Goal: Task Accomplishment & Management: Manage account settings

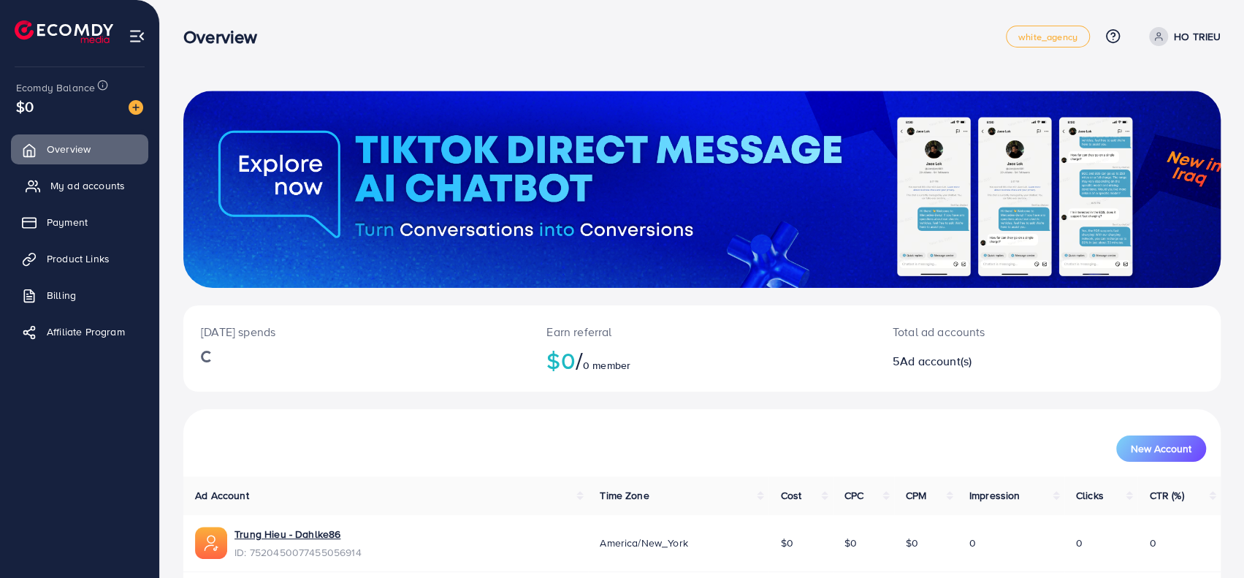
click at [92, 179] on span "My ad accounts" at bounding box center [87, 185] width 74 height 15
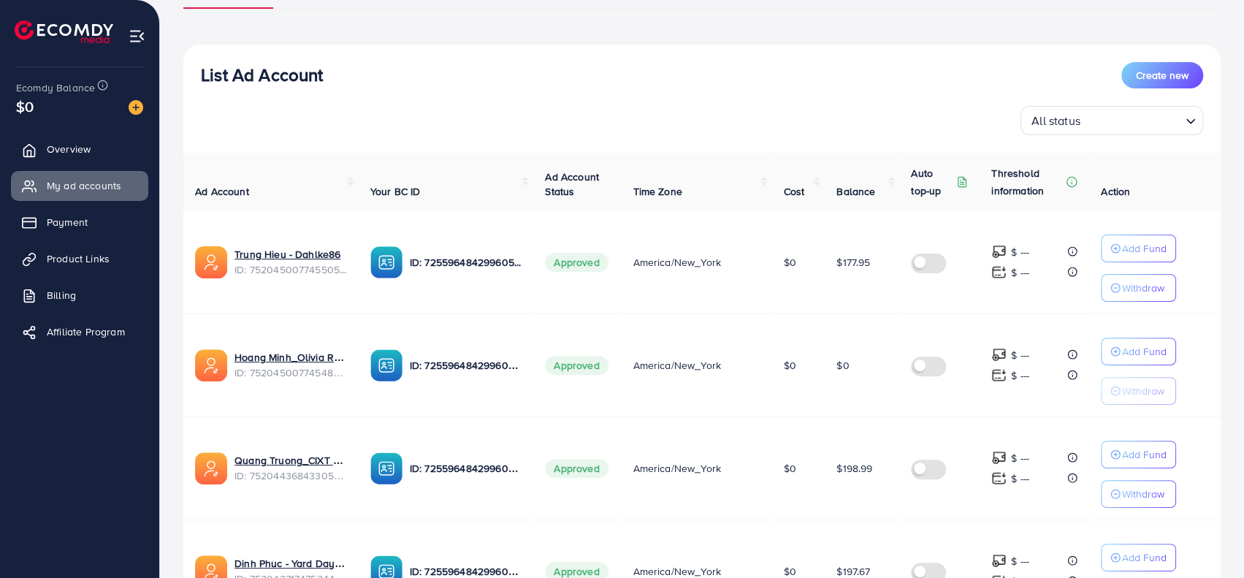
scroll to position [146, 0]
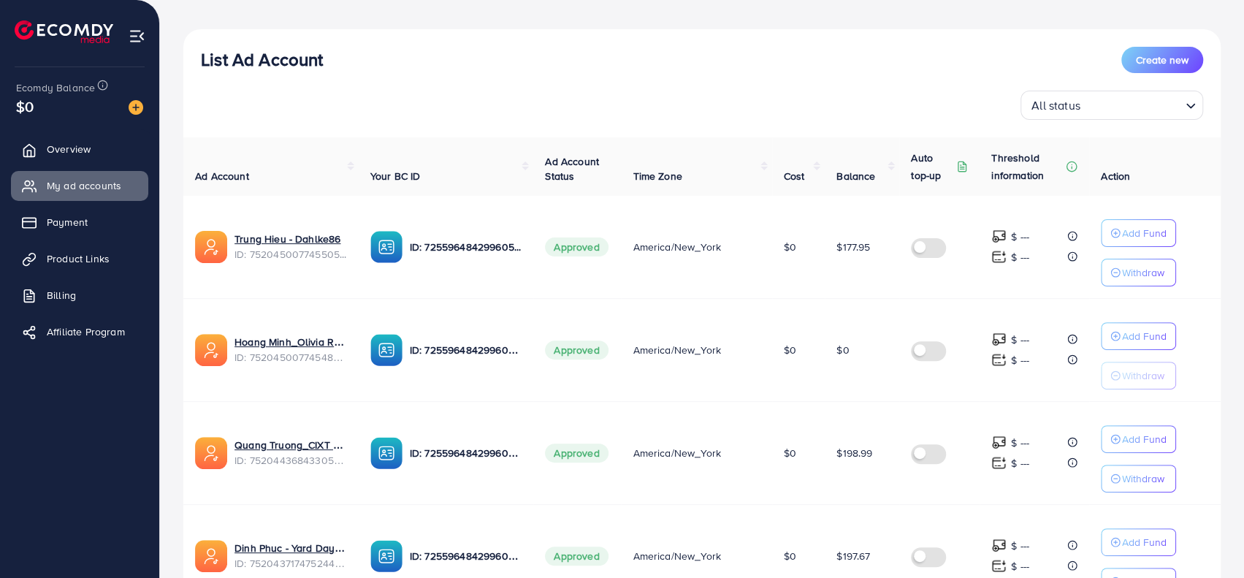
click at [601, 190] on th "Ad Account Status" at bounding box center [577, 166] width 88 height 58
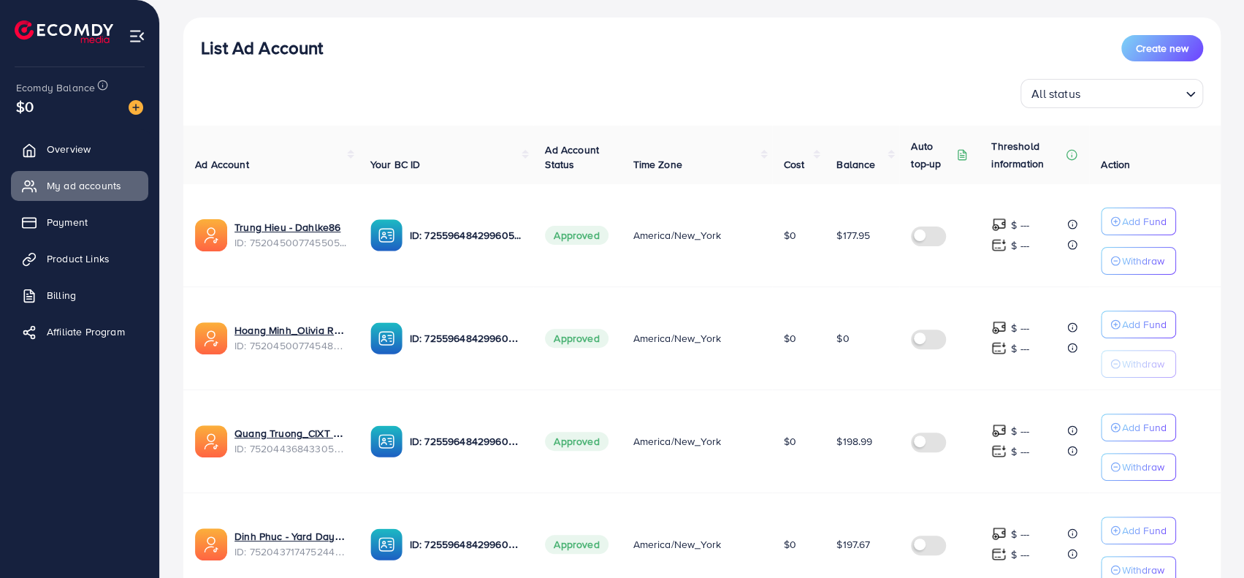
scroll to position [377, 0]
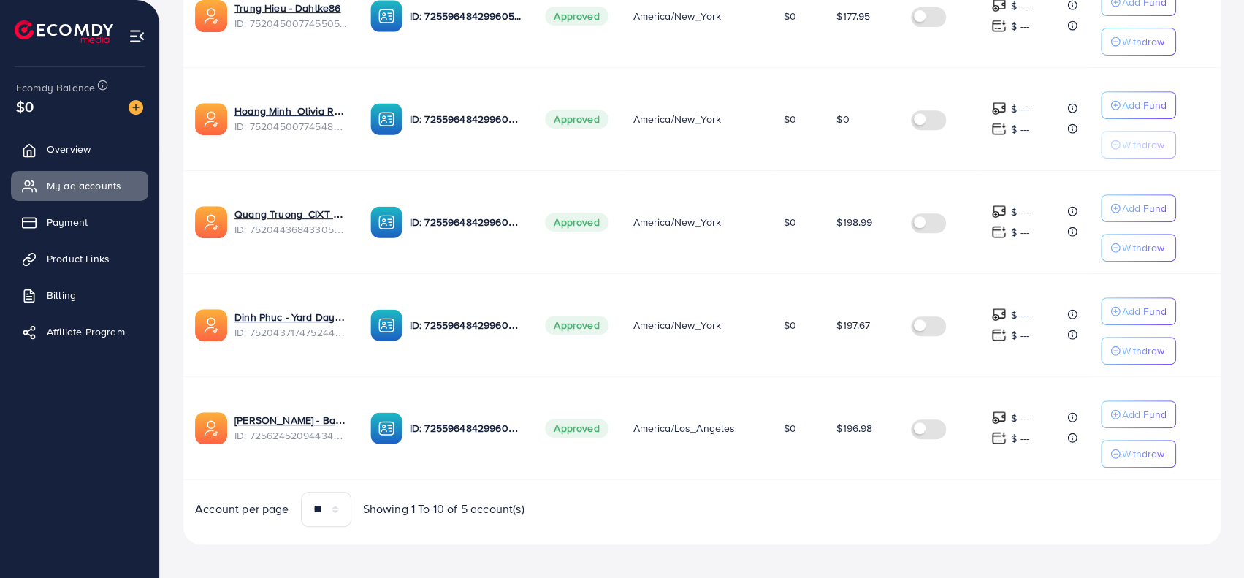
click at [848, 145] on td "$0" at bounding box center [861, 118] width 74 height 103
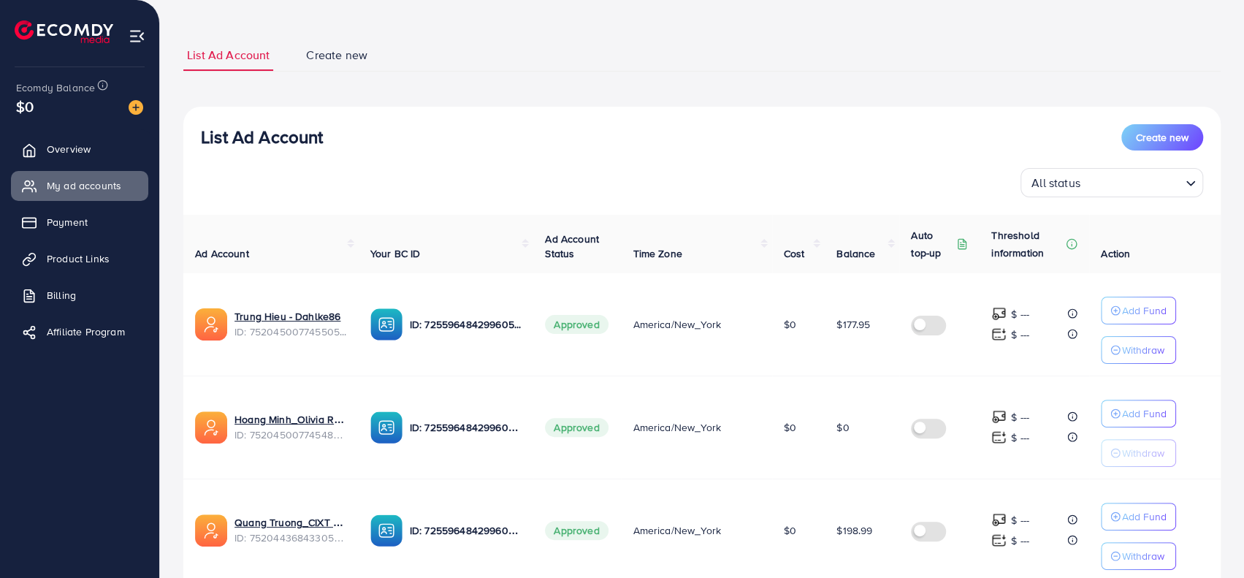
scroll to position [73, 0]
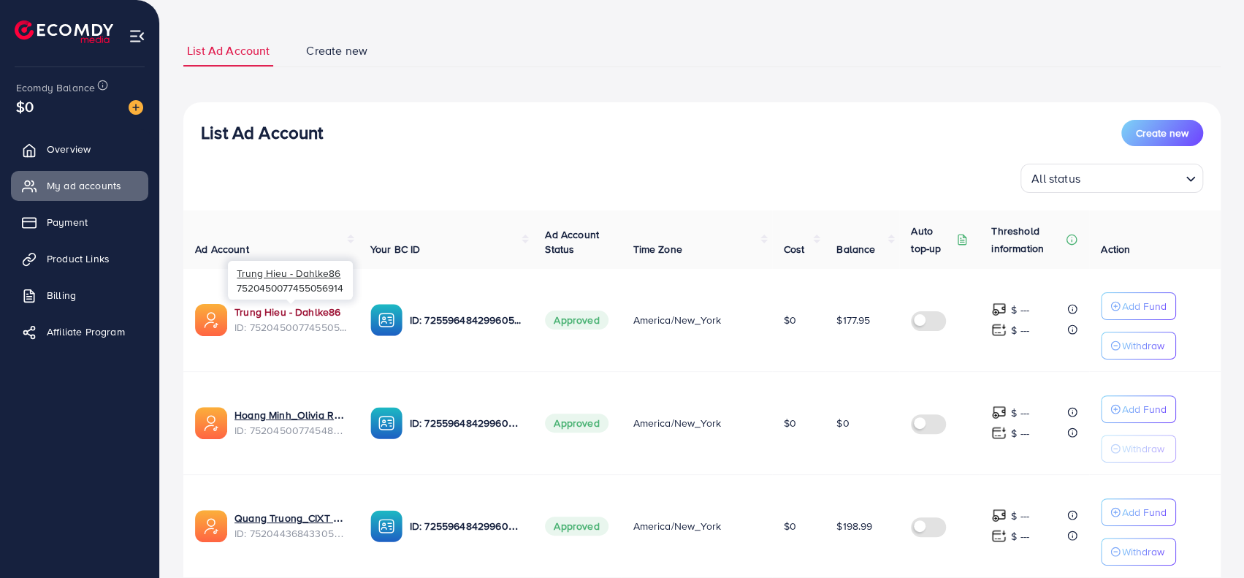
click at [323, 311] on link "Trung Hieu - Dahlke86" at bounding box center [290, 311] width 112 height 15
click at [621, 137] on div "List Ad Account Create new" at bounding box center [702, 133] width 1002 height 26
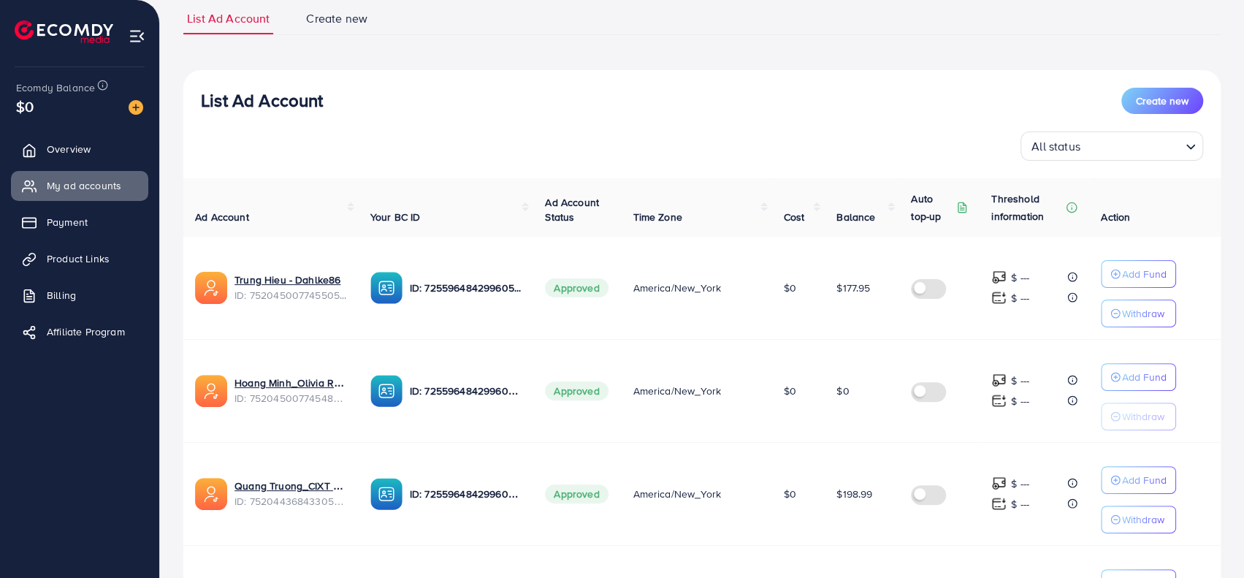
scroll to position [146, 0]
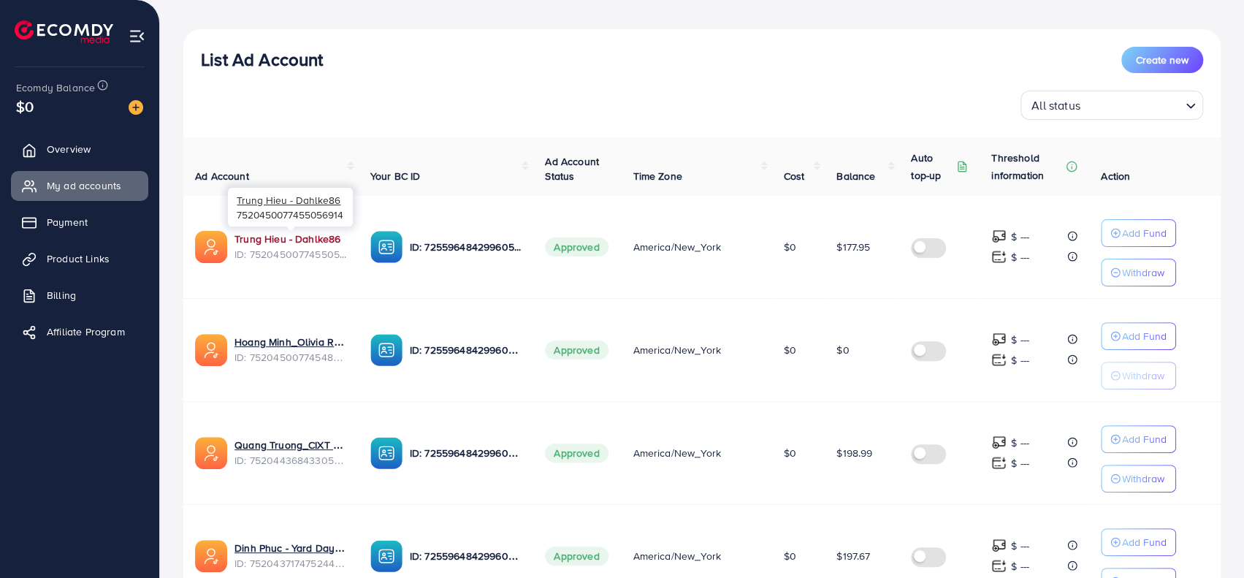
click at [313, 239] on link "Trung Hieu - Dahlke86" at bounding box center [290, 238] width 112 height 15
click at [431, 95] on div "All status Loading..." at bounding box center [702, 105] width 1002 height 29
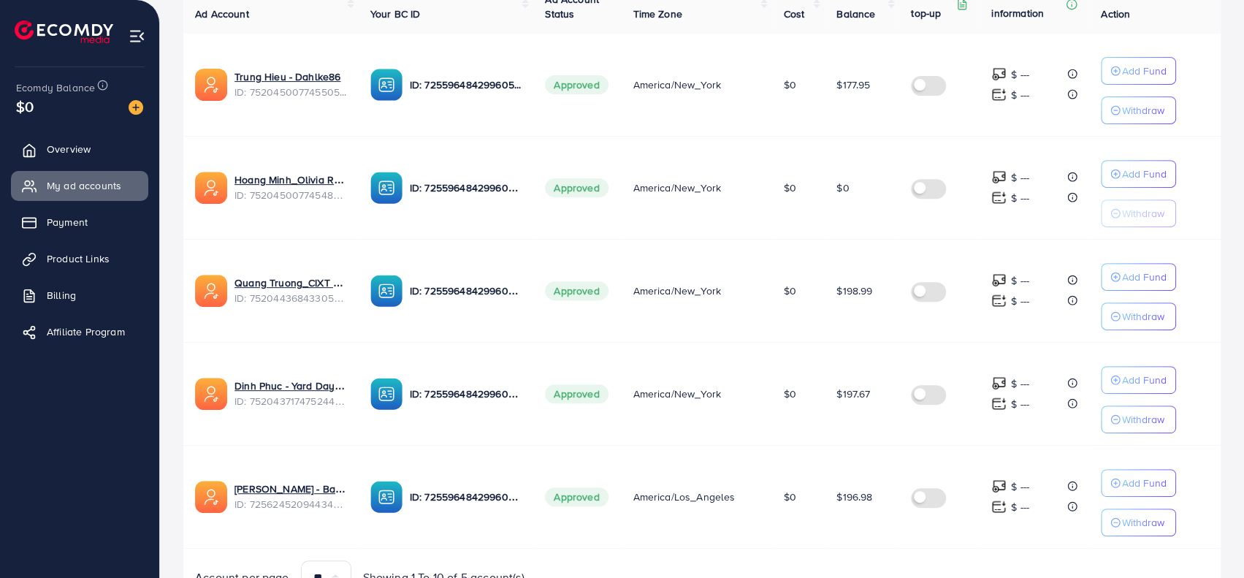
scroll to position [304, 0]
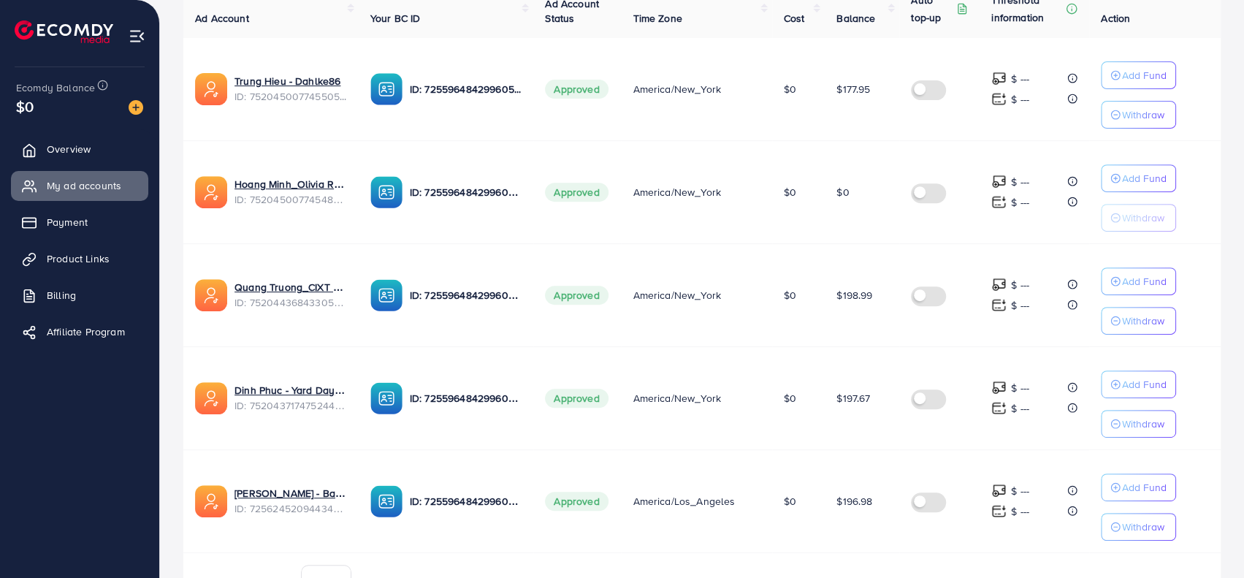
click at [524, 539] on td "ID: 7255964842996056065" at bounding box center [446, 500] width 175 height 103
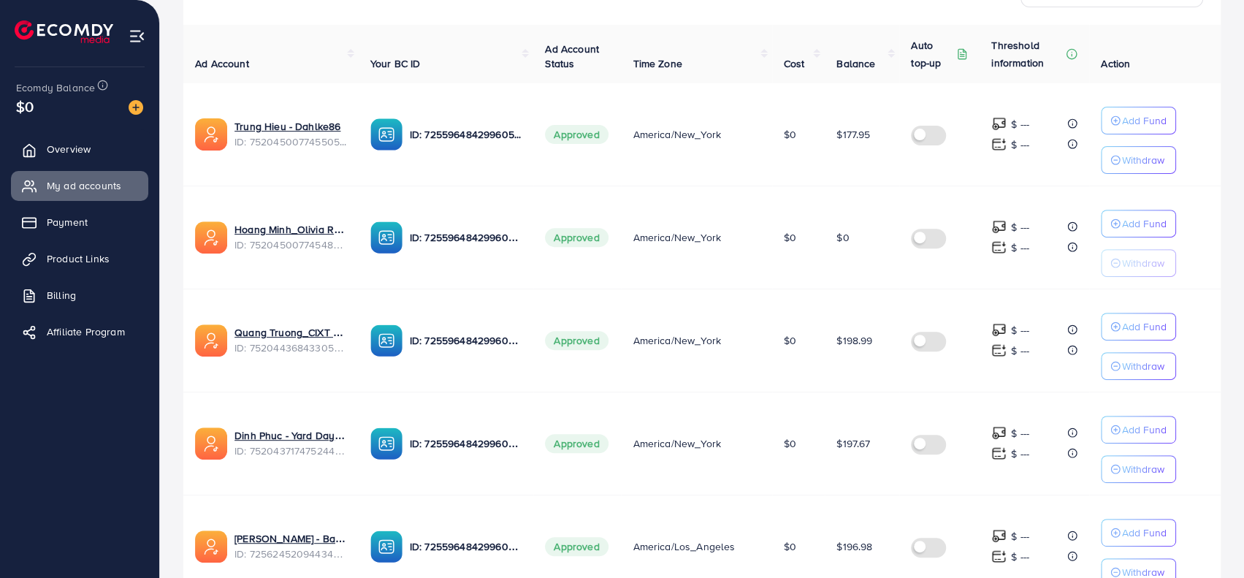
scroll to position [158, 0]
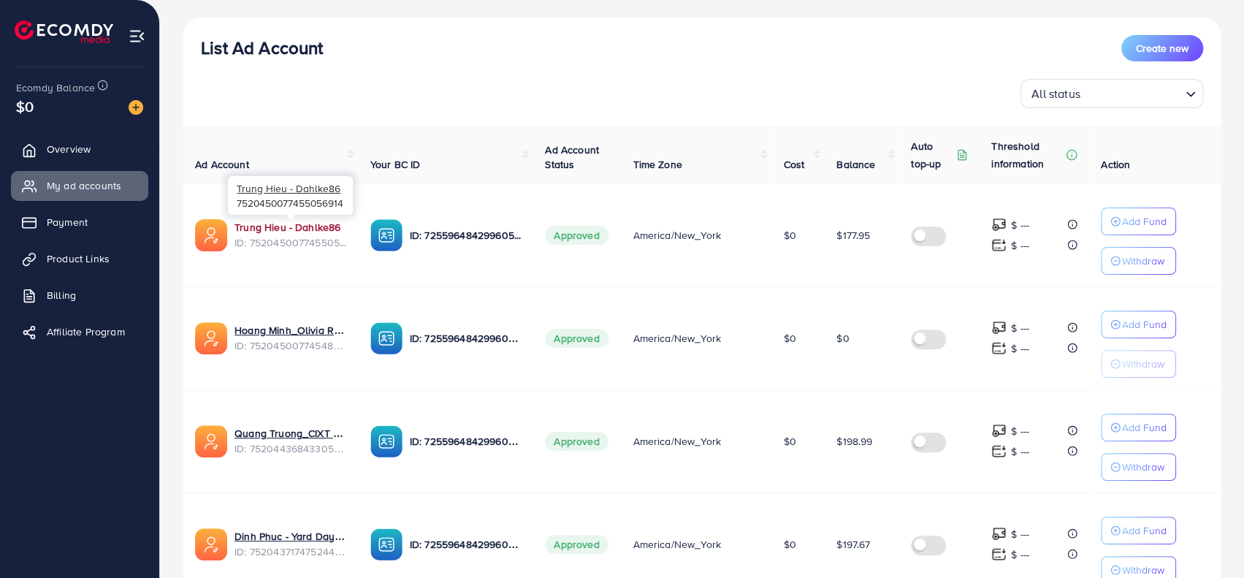
click at [323, 221] on link "Trung Hieu - Dahlke86" at bounding box center [290, 227] width 112 height 15
click at [259, 224] on link "Trung Hieu - Dahlke86" at bounding box center [290, 227] width 112 height 15
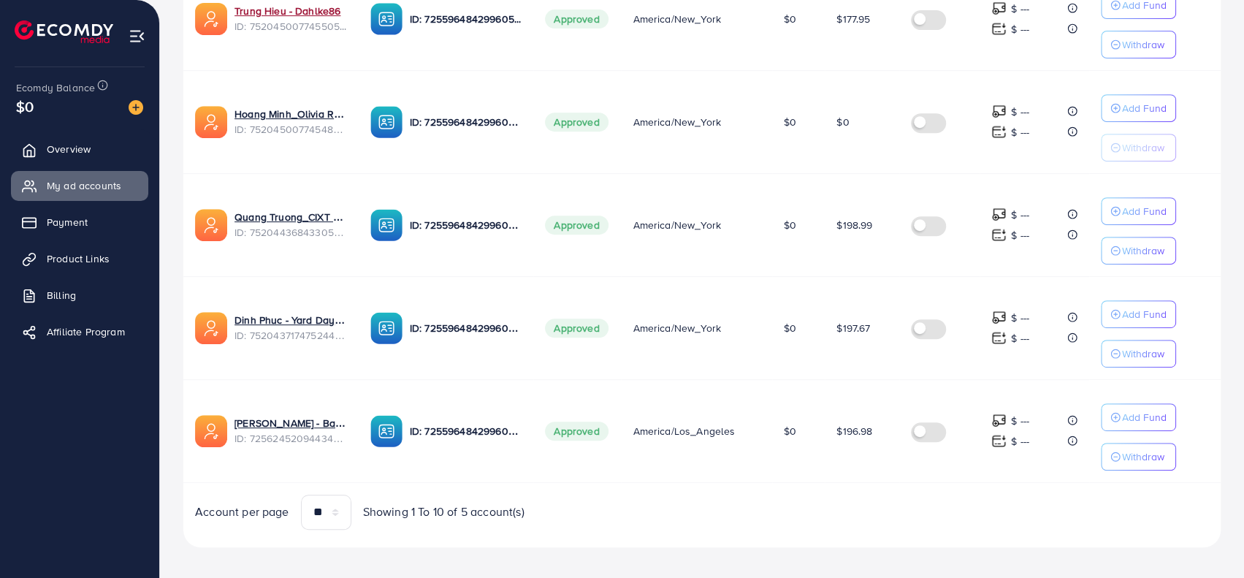
scroll to position [377, 0]
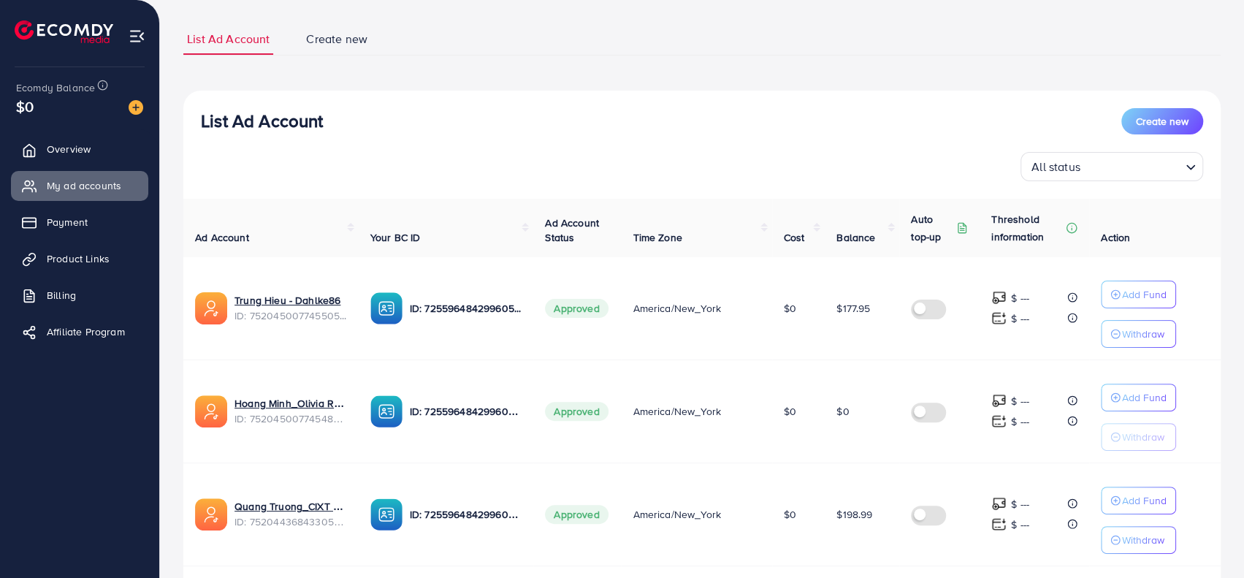
click at [533, 183] on div "List Ad Account Create new All status Loading... Ad Account Your BC ID Ad Accou…" at bounding box center [701, 464] width 1037 height 746
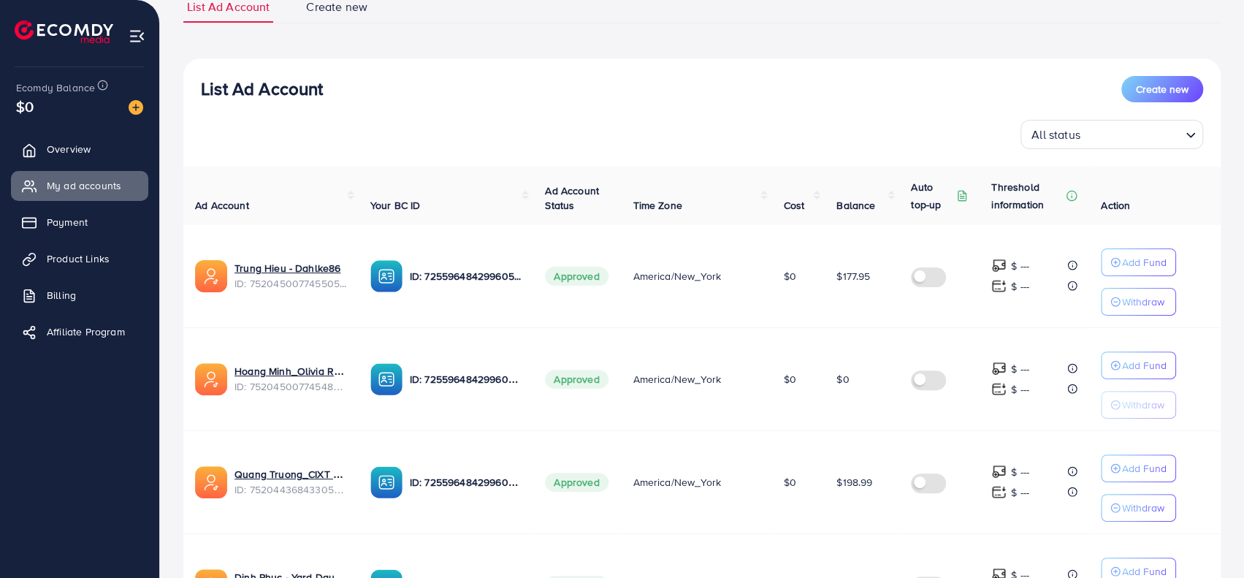
scroll to position [231, 0]
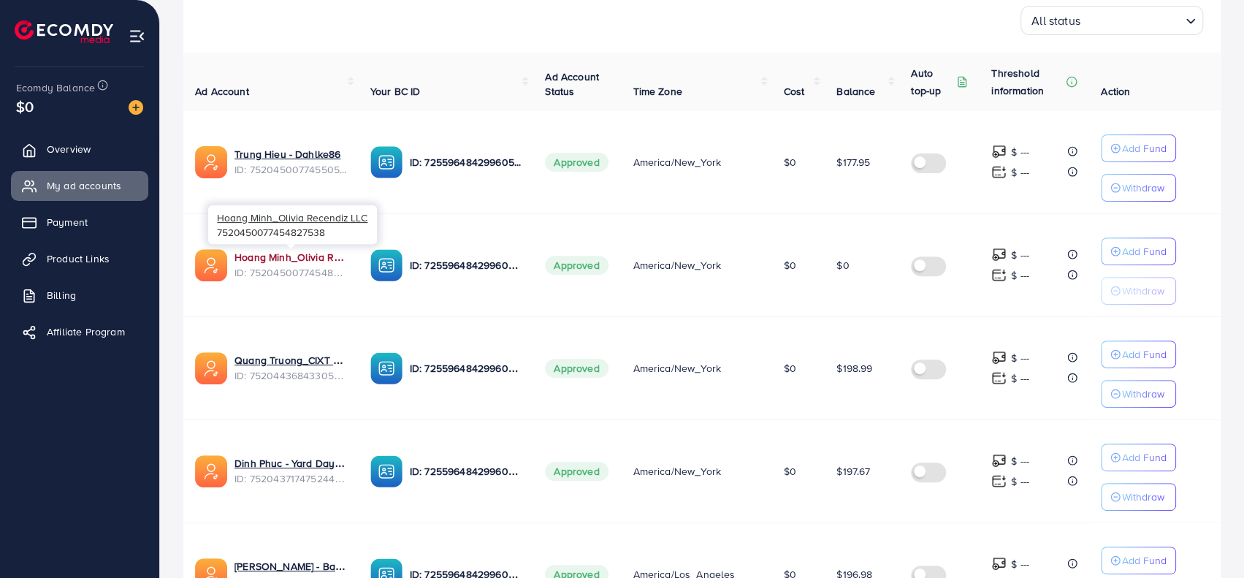
click at [305, 256] on link "Hoang Minh_Olivia Recendiz LLC" at bounding box center [290, 257] width 112 height 15
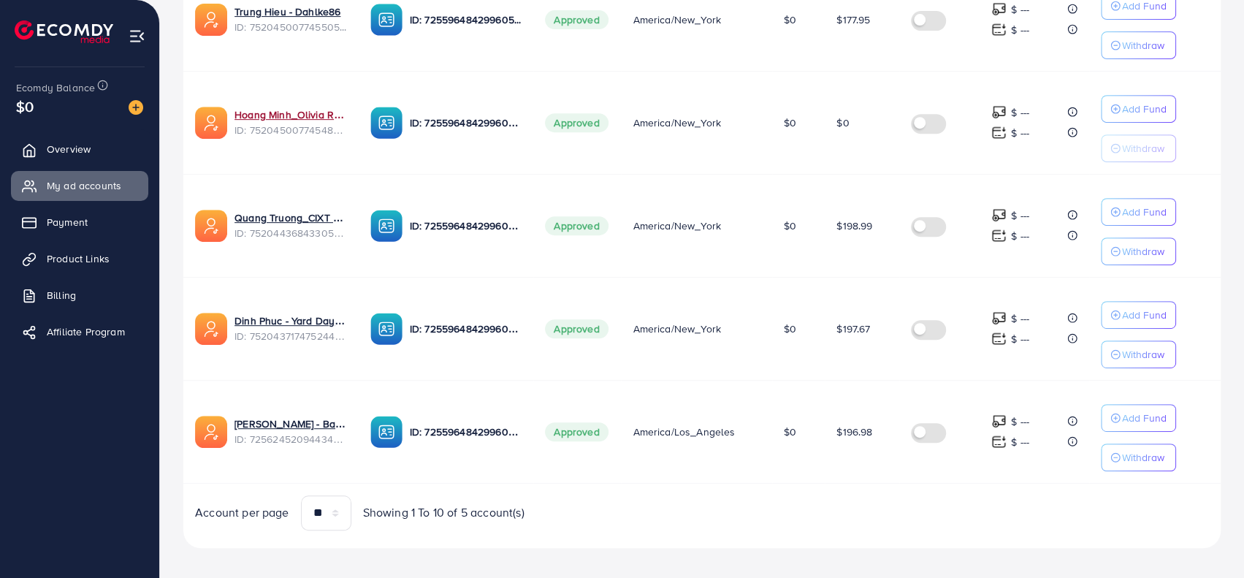
scroll to position [377, 0]
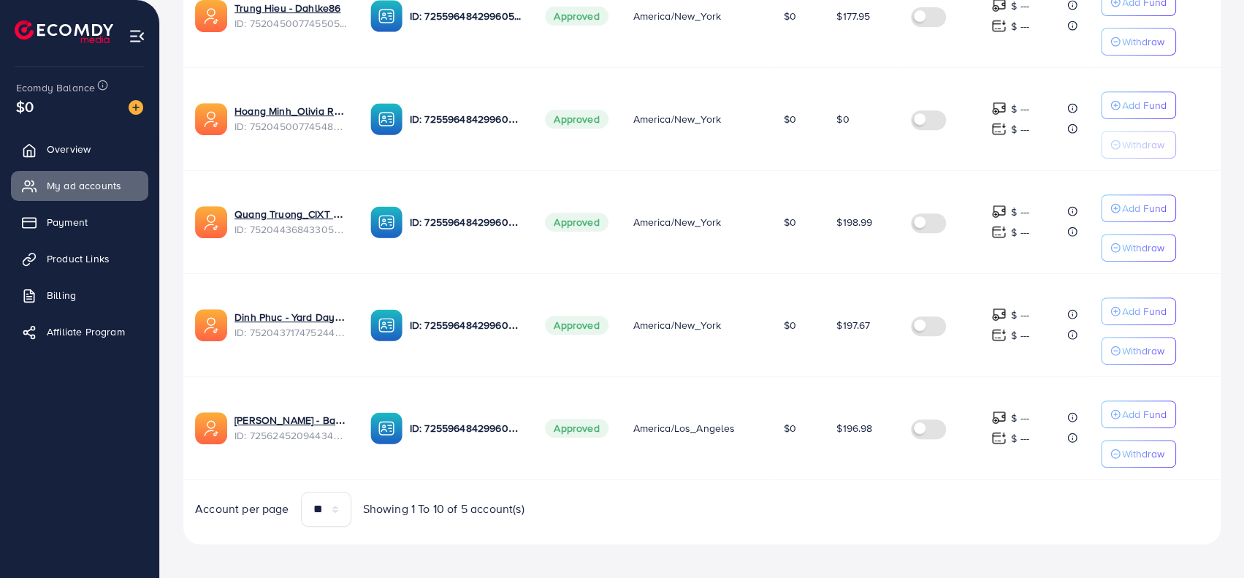
click at [666, 491] on div "Account per page ** ** ** *** Showing 1 To 10 of 5 account(s)" at bounding box center [442, 508] width 518 height 35
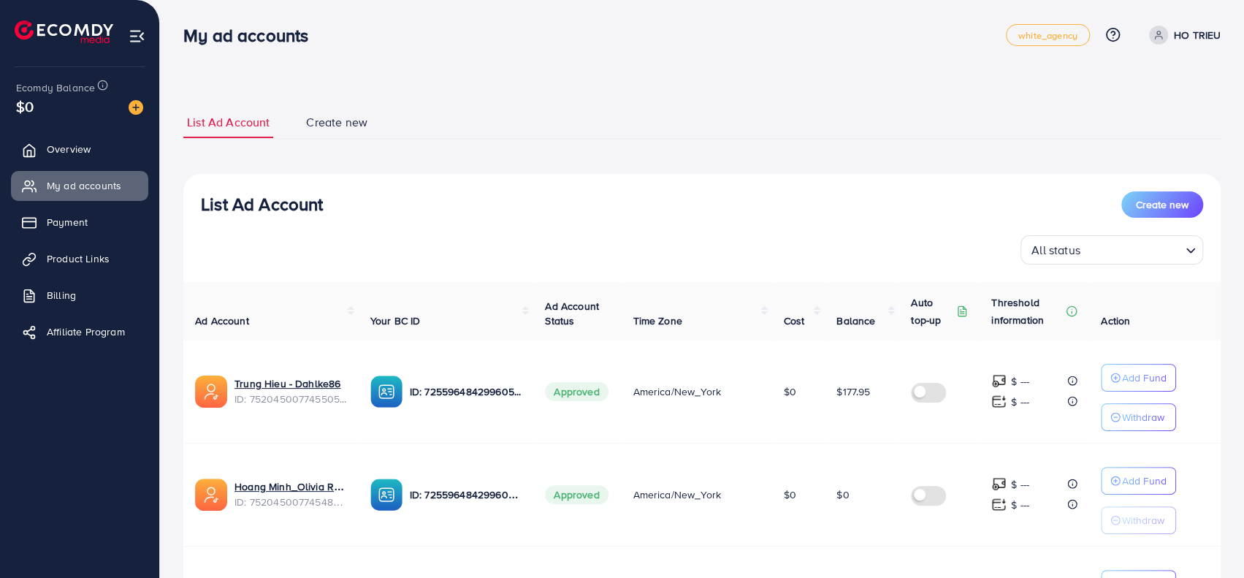
scroll to position [0, 0]
click at [889, 179] on div "List Ad Account Create new All status Loading... Ad Account Your BC ID Ad Accou…" at bounding box center [701, 548] width 1037 height 746
click at [656, 188] on div "List Ad Account Create new All status Loading... Ad Account Your BC ID Ad Accou…" at bounding box center [701, 548] width 1037 height 746
click at [352, 124] on span "Create new" at bounding box center [336, 123] width 61 height 17
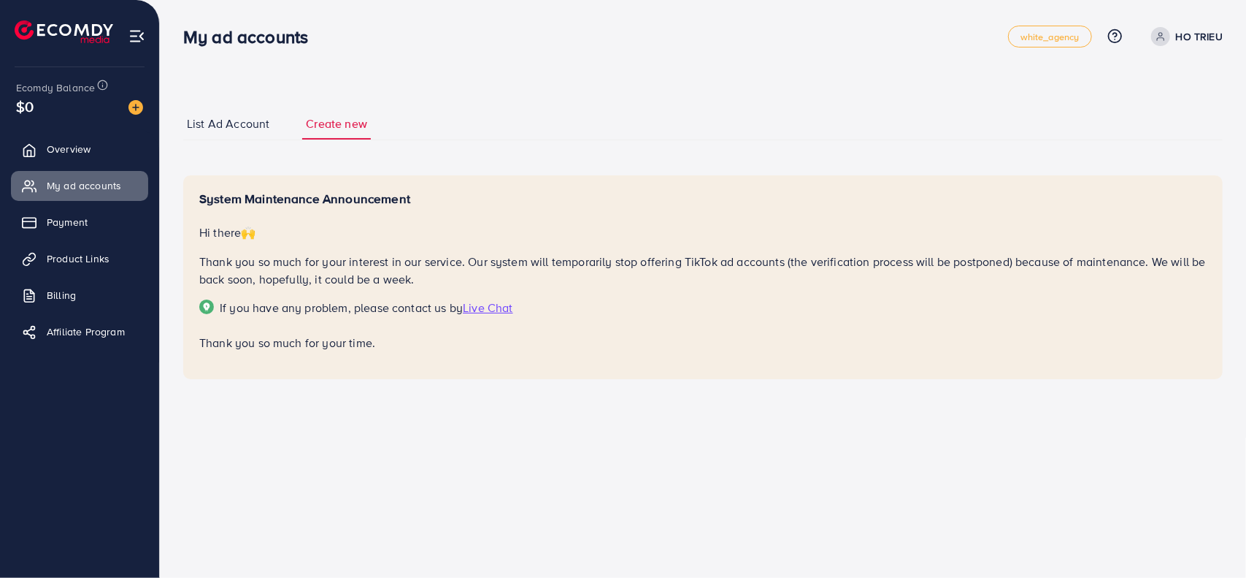
click at [204, 130] on span "List Ad Account" at bounding box center [228, 123] width 83 height 17
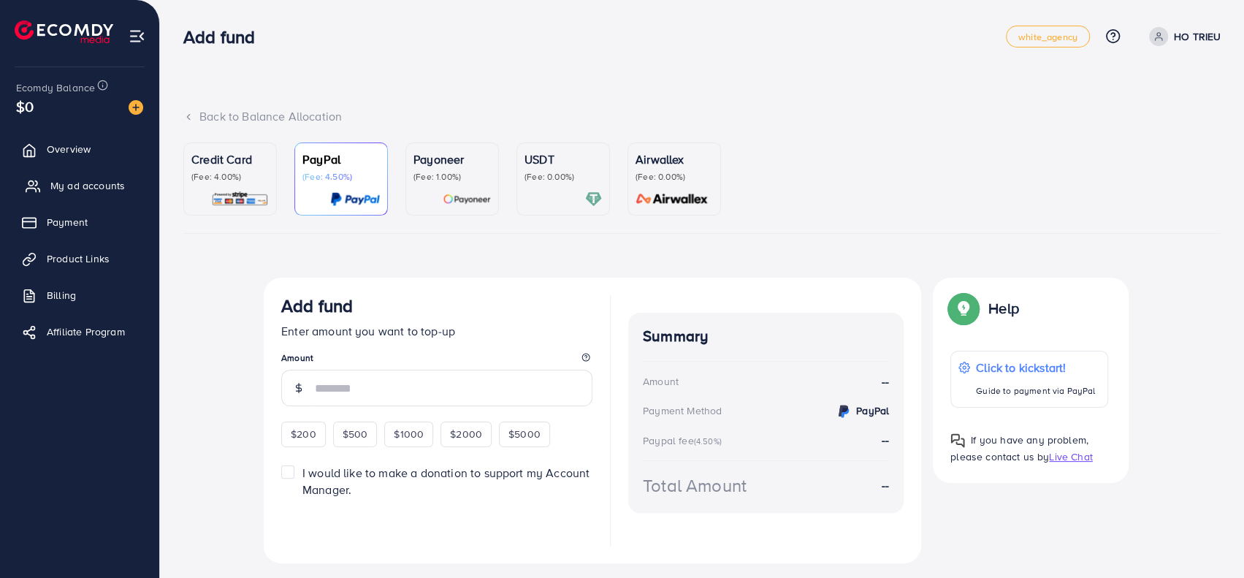
click at [78, 173] on link "My ad accounts" at bounding box center [79, 185] width 137 height 29
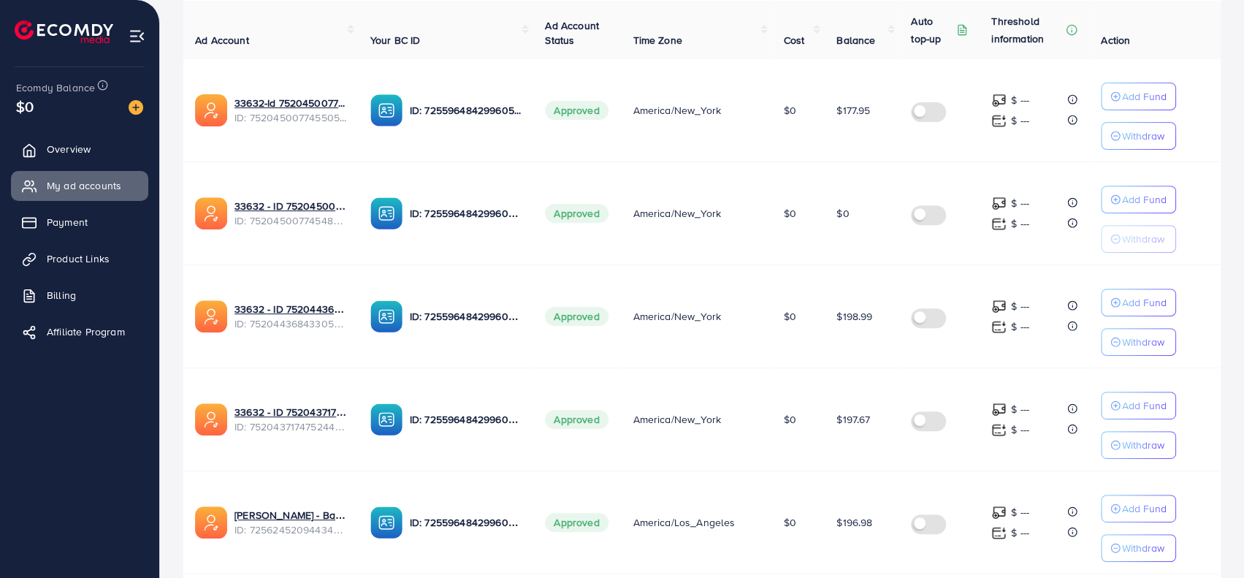
scroll to position [385, 0]
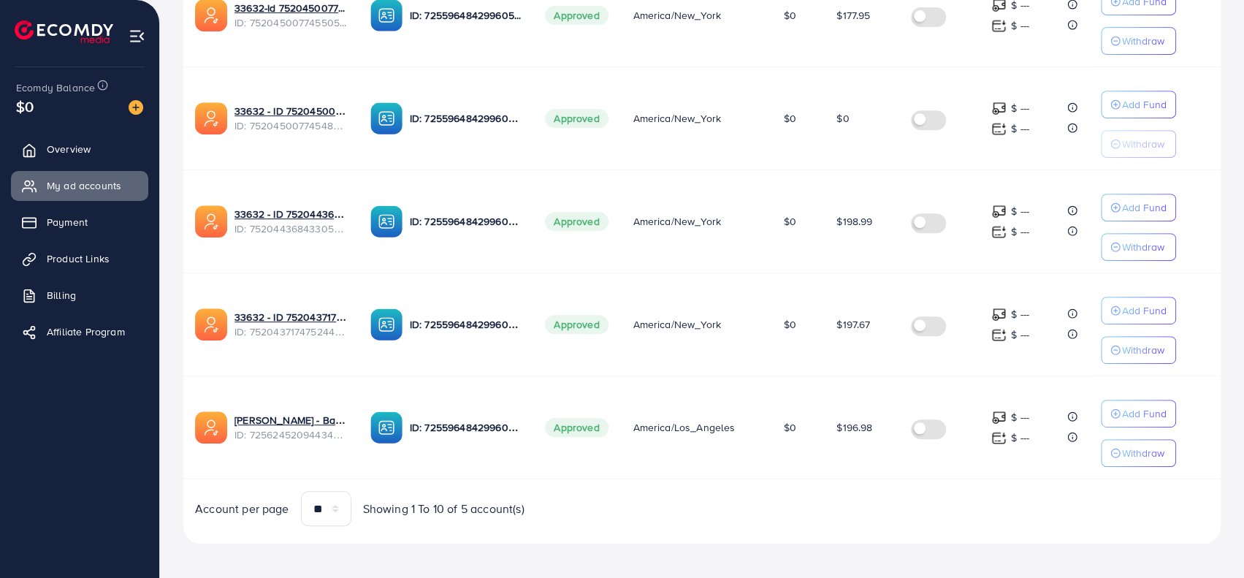
click at [882, 459] on td "$196.98" at bounding box center [861, 427] width 74 height 103
click at [858, 432] on td "$196.98" at bounding box center [861, 427] width 74 height 103
drag, startPoint x: 858, startPoint y: 432, endPoint x: 863, endPoint y: 503, distance: 71.7
click at [858, 432] on td "$196.98" at bounding box center [861, 427] width 74 height 103
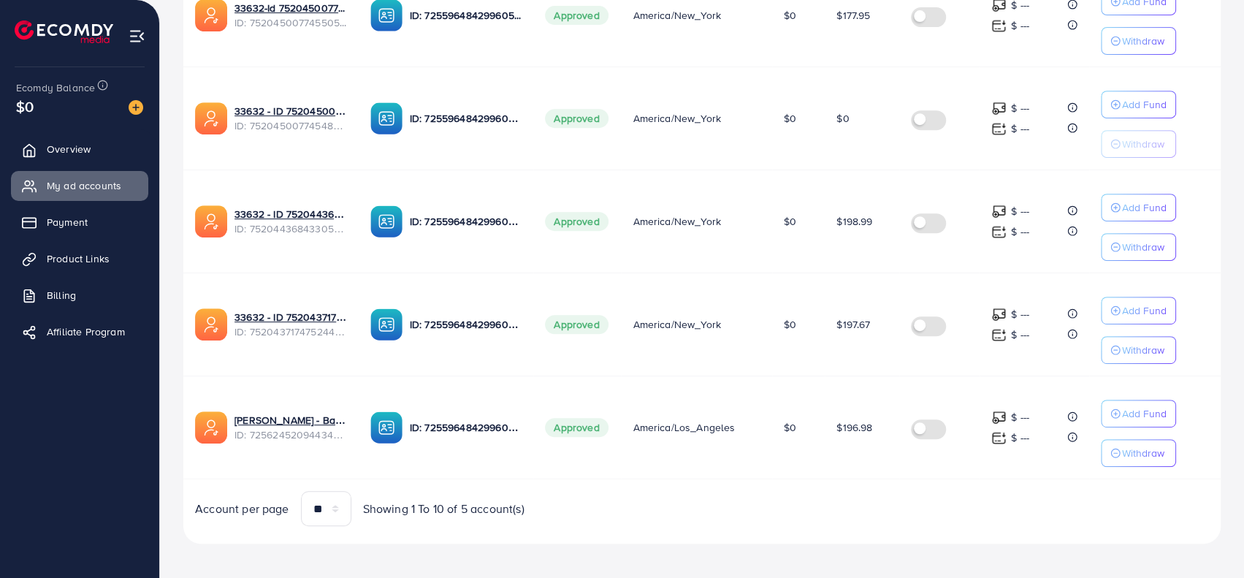
click at [863, 503] on div "Account per page ** ** ** *** Showing 1 To 10 of 5 account(s)" at bounding box center [702, 508] width 1060 height 35
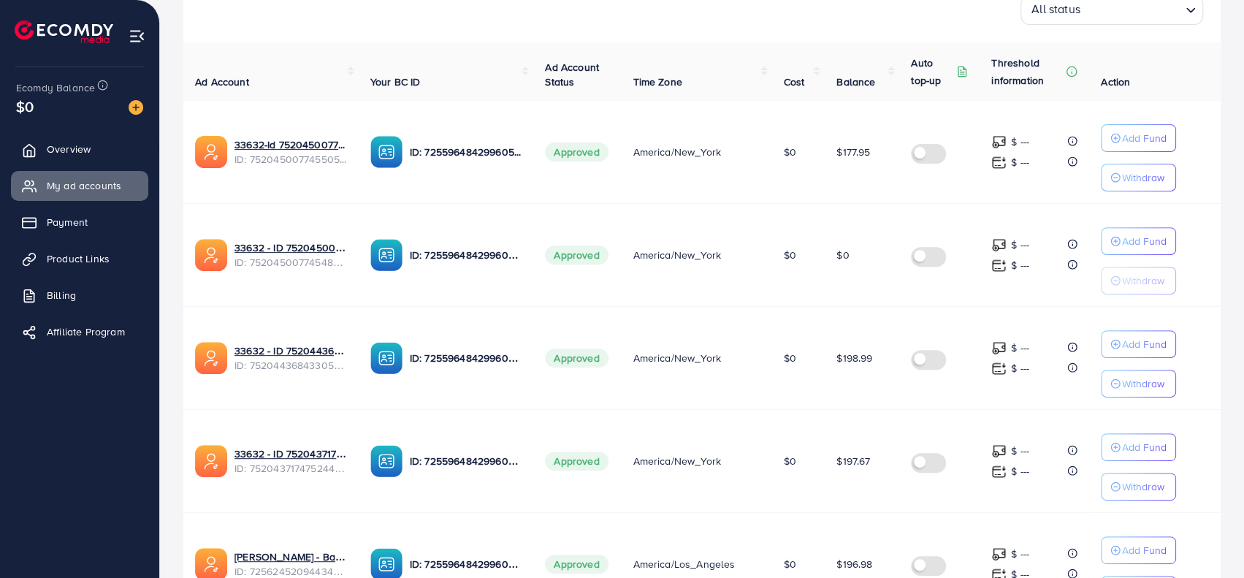
scroll to position [0, 0]
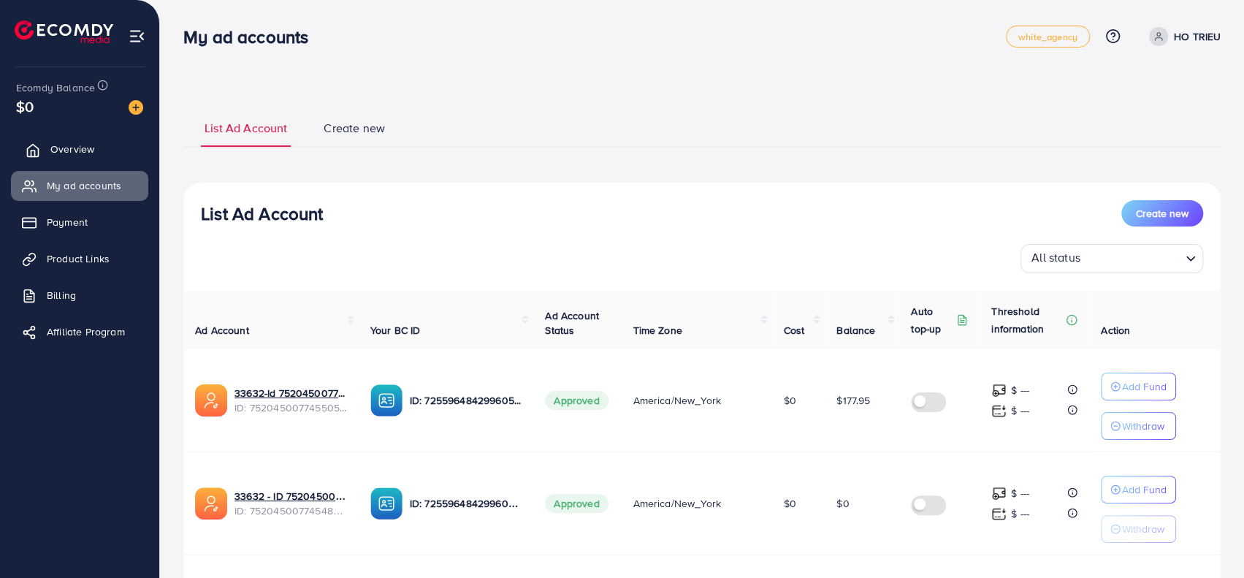
click at [47, 150] on link "Overview" at bounding box center [79, 148] width 137 height 29
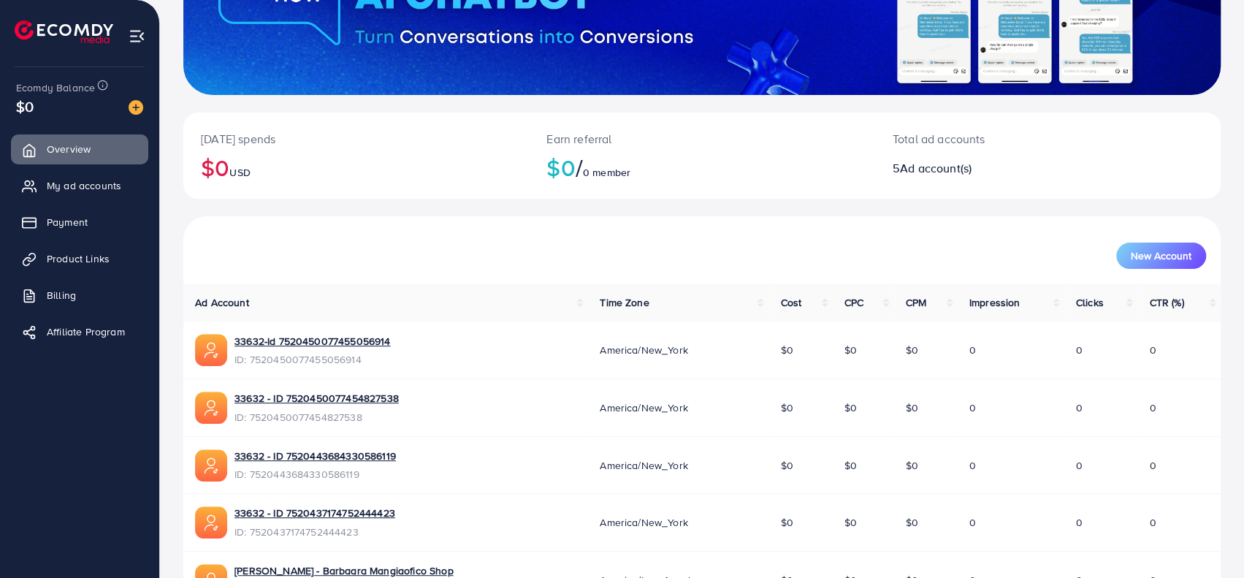
scroll to position [283, 0]
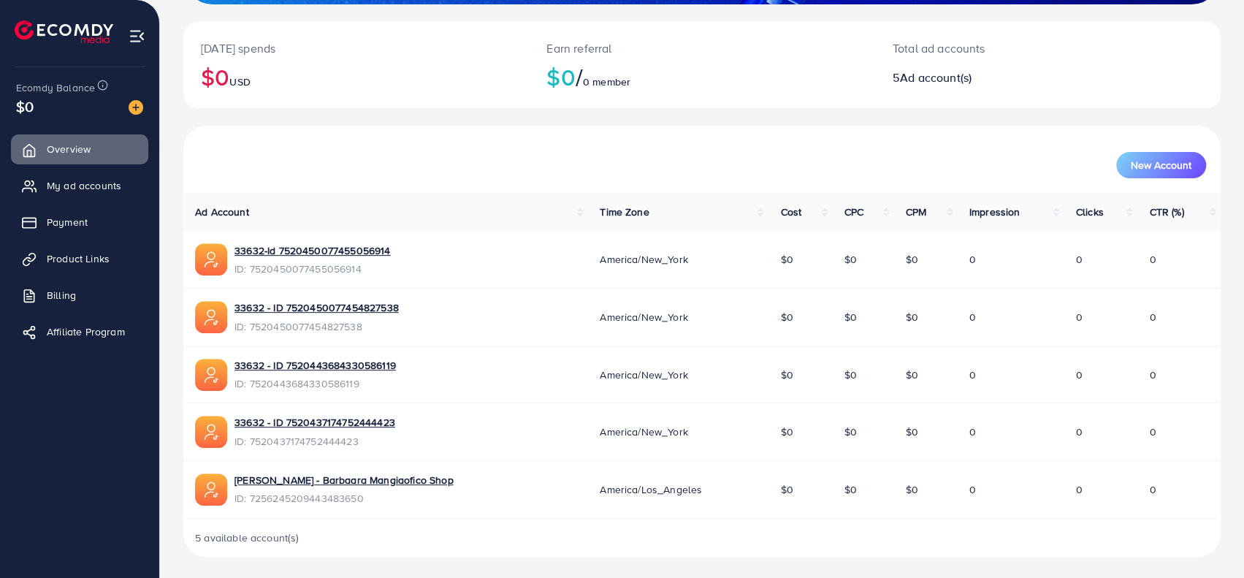
click at [491, 499] on div "[PERSON_NAME] - Barbaara Mangiaofico Shop ID: 7256245209443483650" at bounding box center [385, 489] width 381 height 34
